Goal: Information Seeking & Learning: Check status

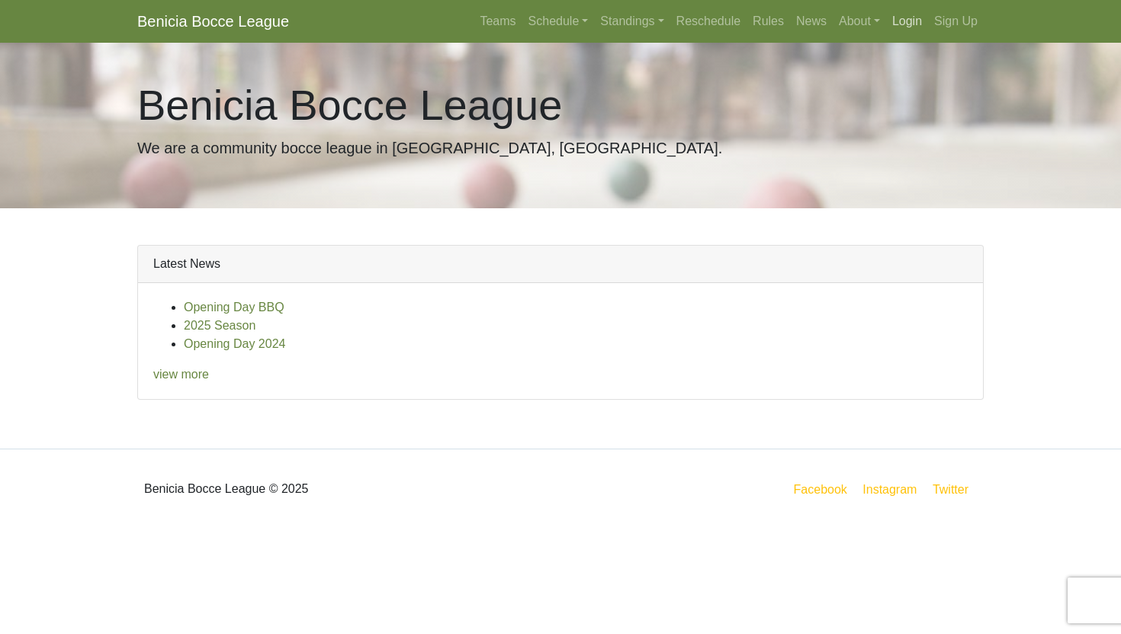
click at [893, 23] on link "Login" at bounding box center [907, 21] width 42 height 31
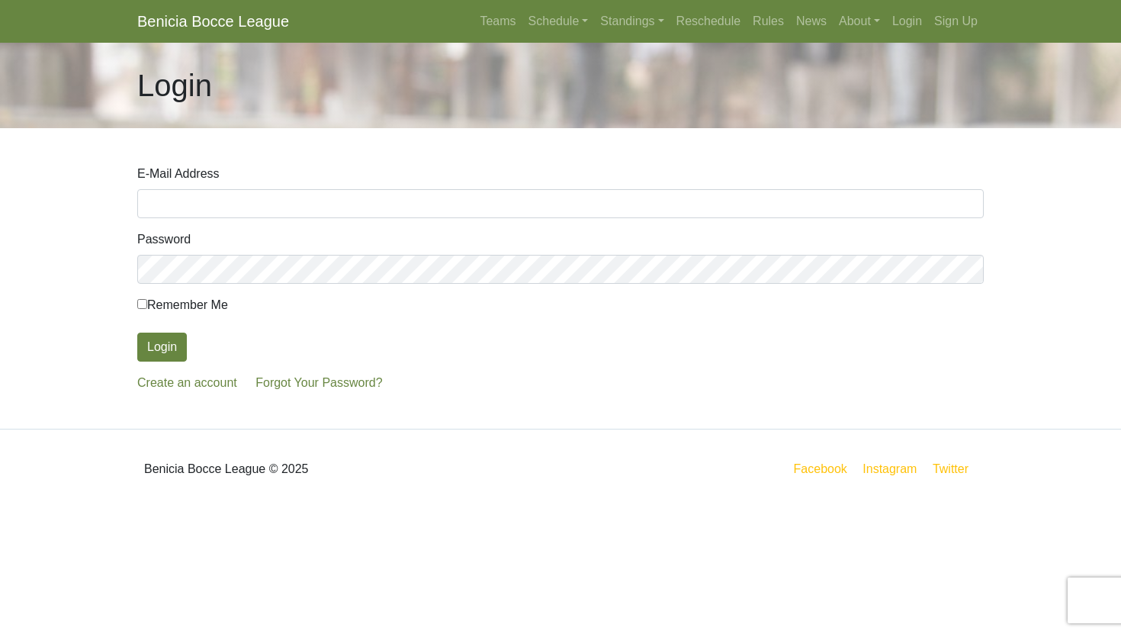
type input "[EMAIL_ADDRESS][DOMAIN_NAME]"
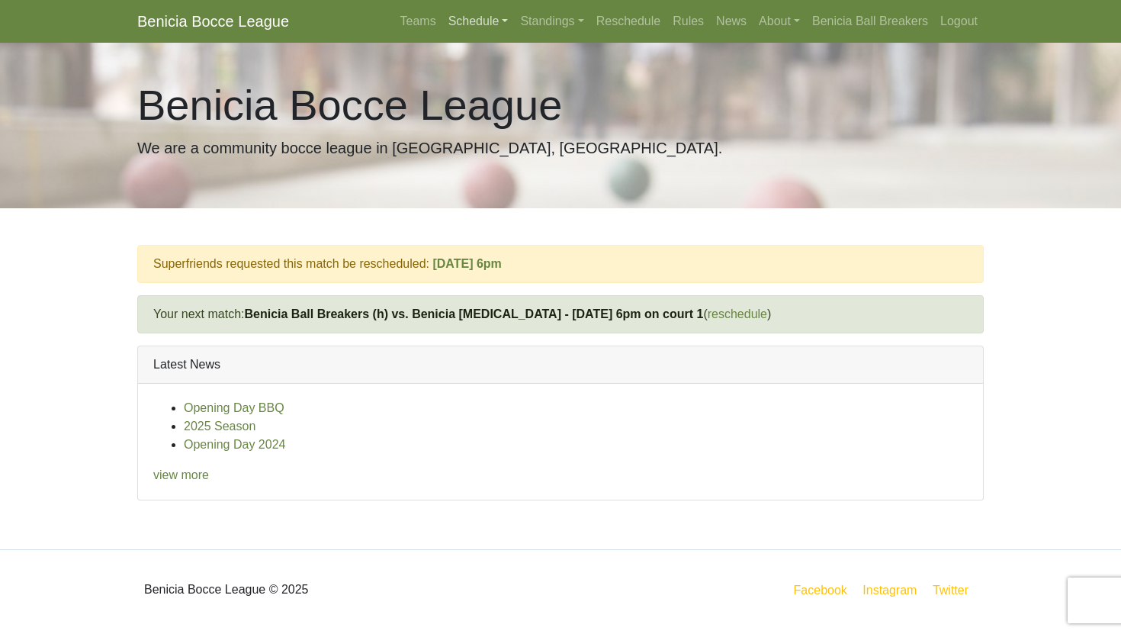
click at [474, 23] on link "Schedule" at bounding box center [478, 21] width 72 height 31
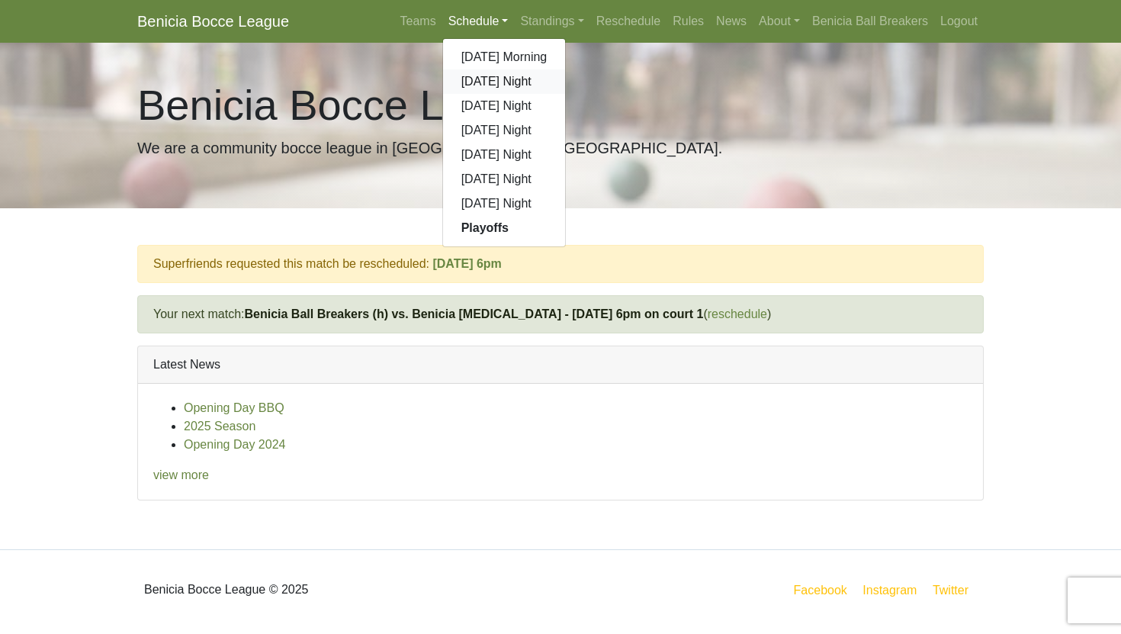
click at [469, 79] on link "[DATE] Night" at bounding box center [504, 81] width 123 height 24
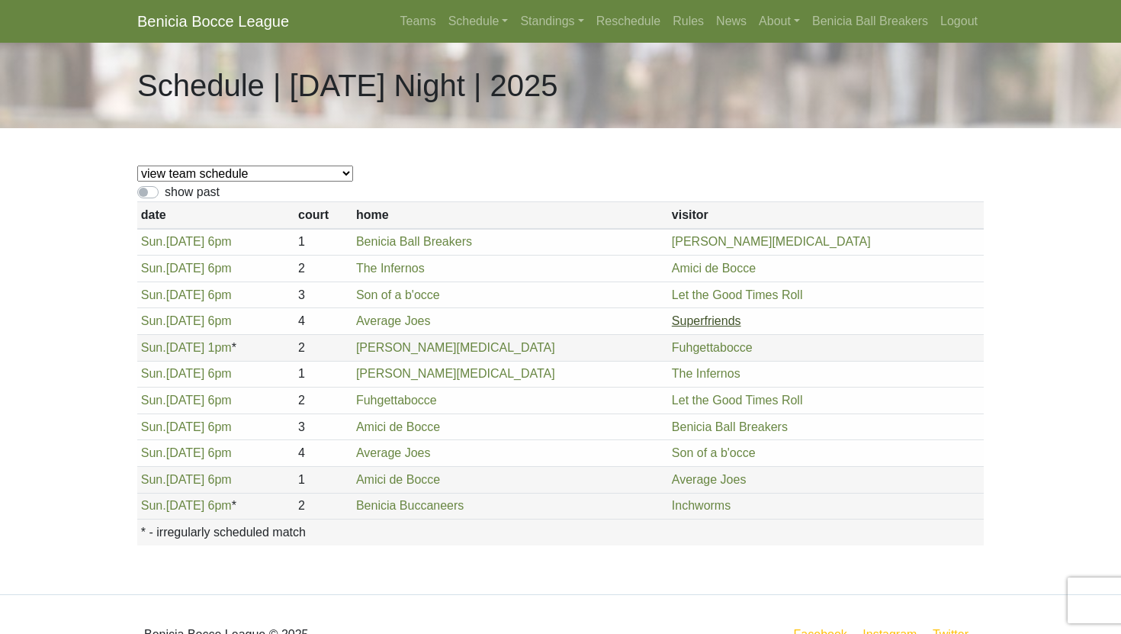
click at [726, 324] on link "Superfriends" at bounding box center [706, 320] width 69 height 13
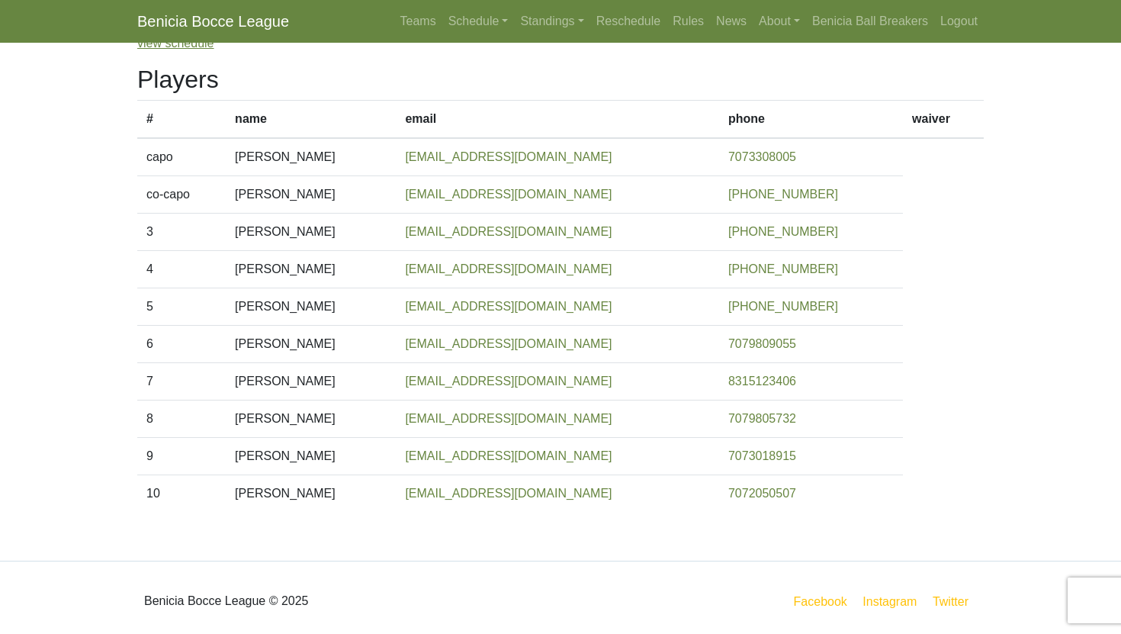
scroll to position [162, 0]
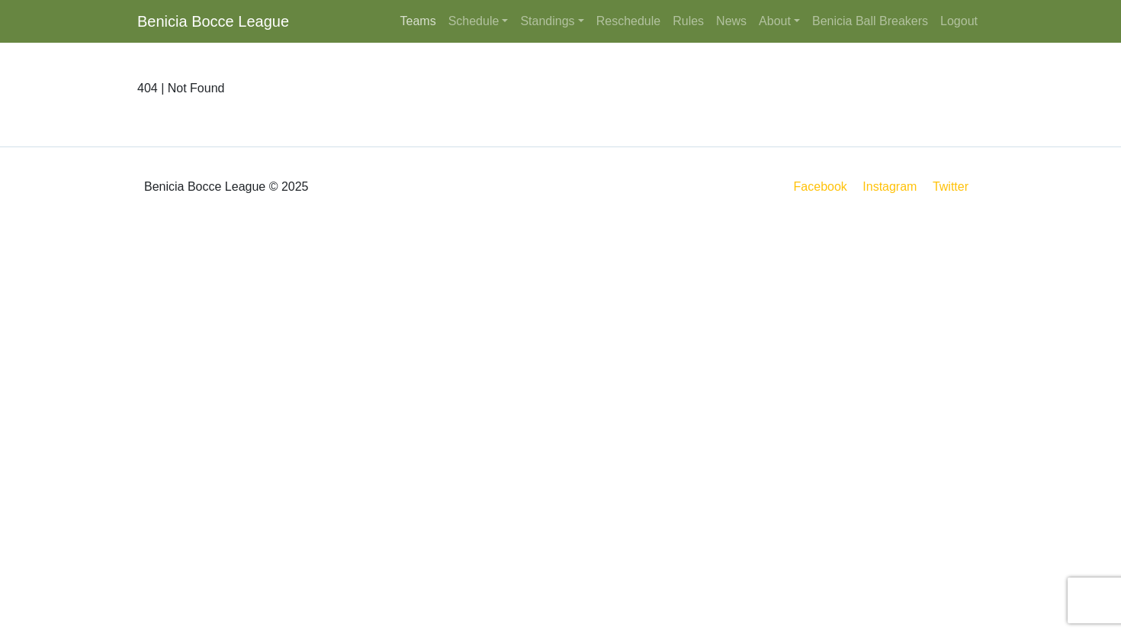
click at [415, 25] on link "Teams" at bounding box center [418, 21] width 48 height 31
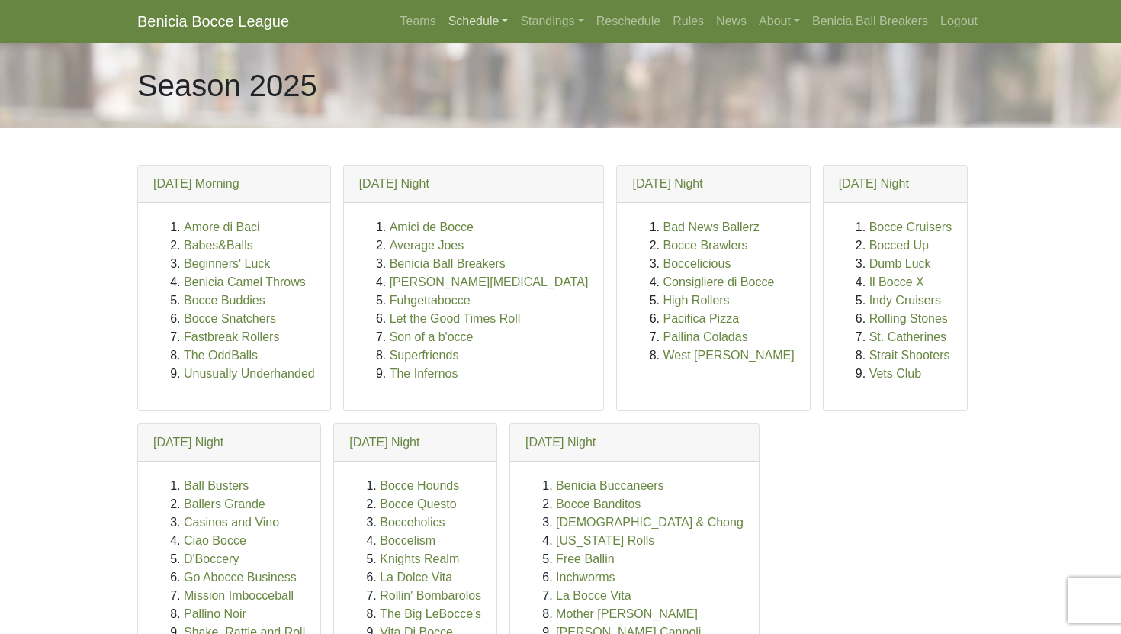
click at [469, 24] on link "Schedule" at bounding box center [478, 21] width 72 height 31
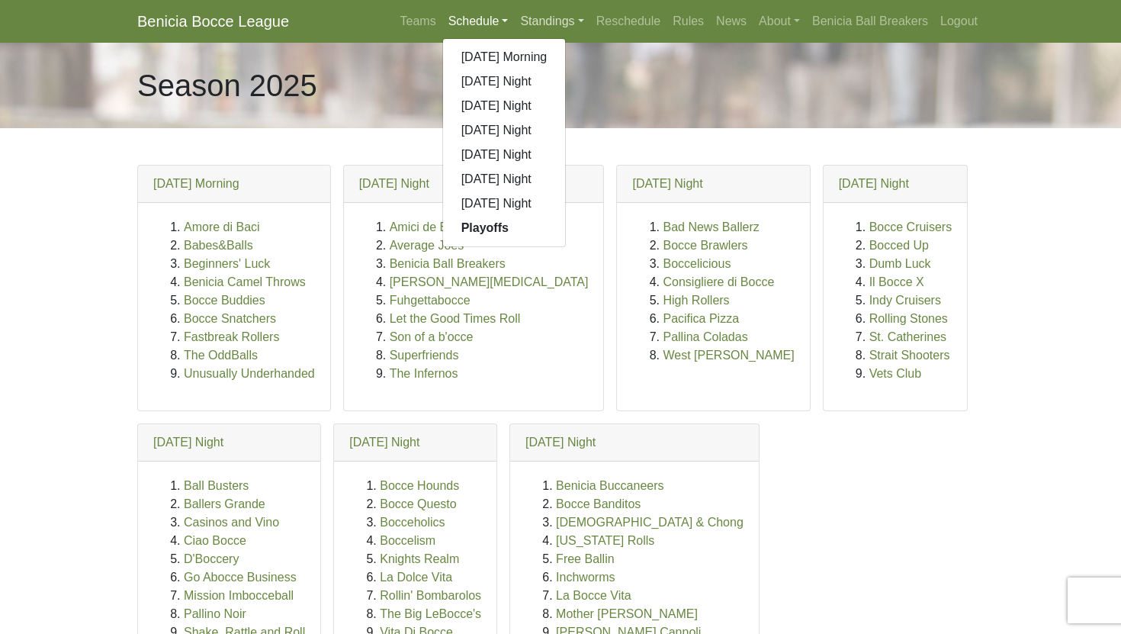
click at [535, 24] on link "Standings" at bounding box center [552, 21] width 76 height 31
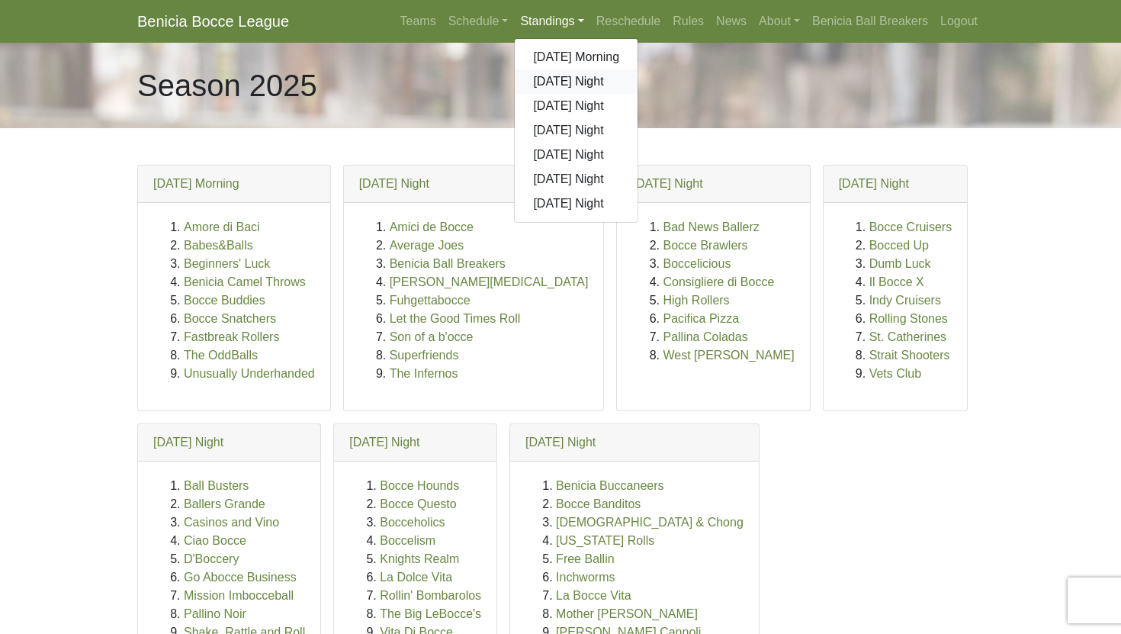
click at [539, 76] on link "[DATE] Night" at bounding box center [576, 81] width 123 height 24
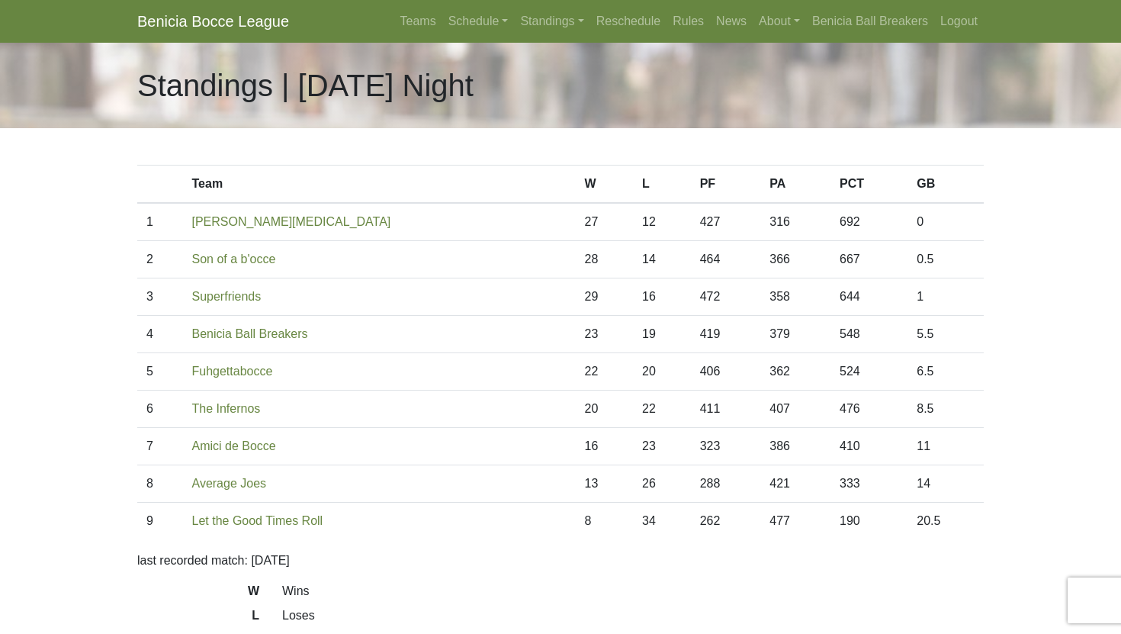
click at [575, 481] on td "13" at bounding box center [604, 483] width 58 height 37
click at [575, 521] on td "8" at bounding box center [604, 521] width 58 height 37
click at [250, 293] on link "Superfriends" at bounding box center [226, 296] width 69 height 13
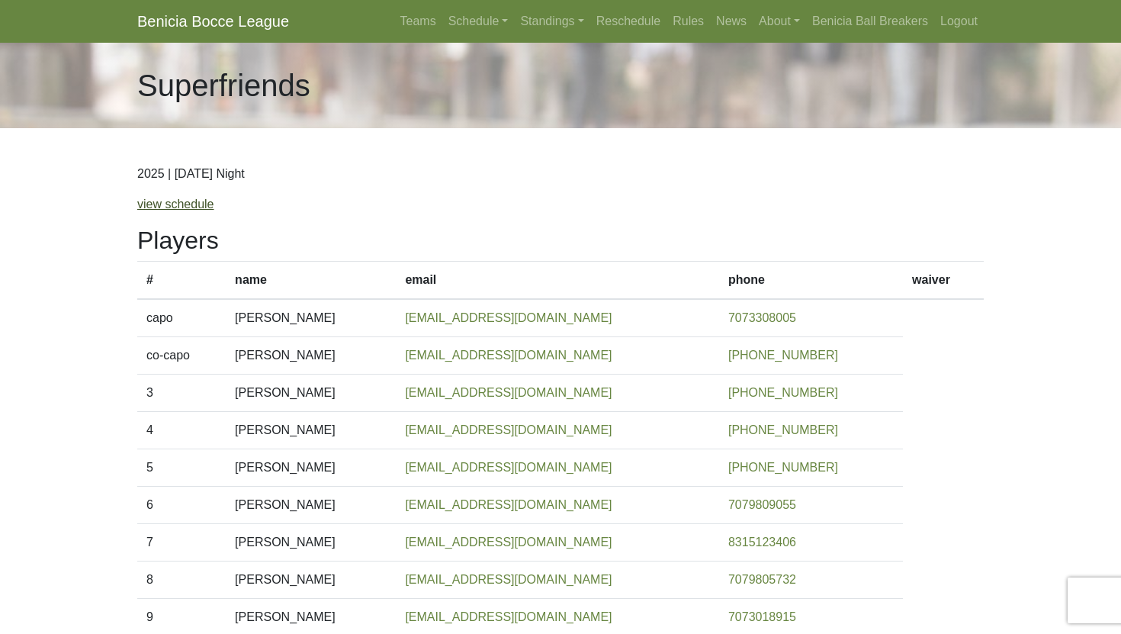
click at [188, 201] on link "view schedule" at bounding box center [175, 204] width 77 height 13
click at [212, 21] on link "Benicia Bocce League" at bounding box center [213, 21] width 152 height 31
